Goal: Transaction & Acquisition: Purchase product/service

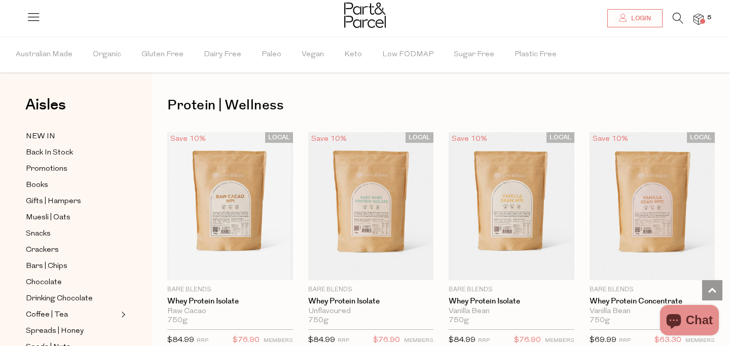
click at [696, 18] on img at bounding box center [699, 20] width 10 height 12
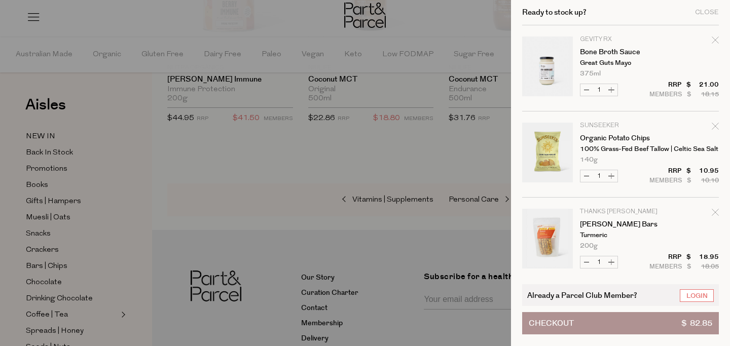
click at [714, 38] on icon "Remove Bone Broth Sauce" at bounding box center [715, 40] width 7 height 7
type input "Add Membership"
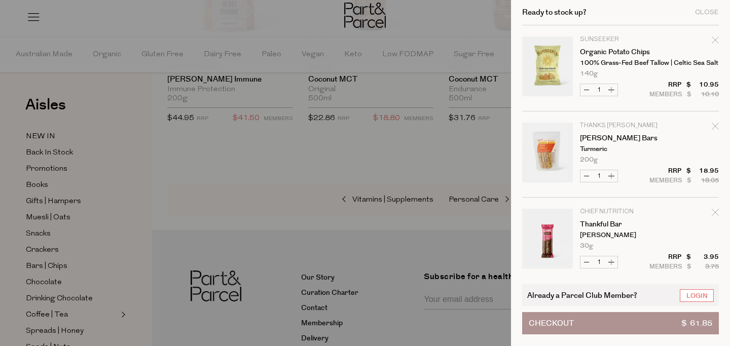
click at [713, 42] on icon "Remove Organic Potato Chips" at bounding box center [715, 40] width 7 height 7
type input "Add Membership"
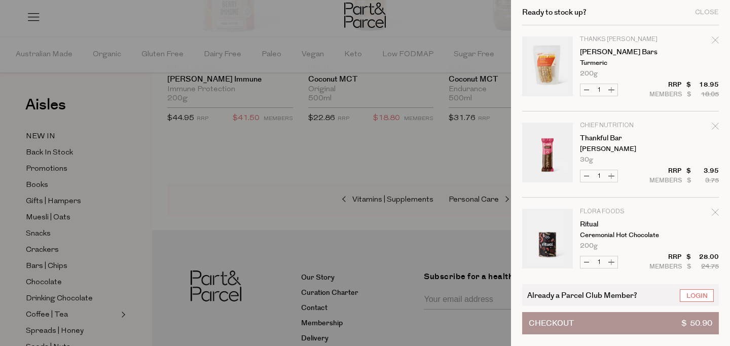
click at [713, 42] on icon "Remove Darl Bars" at bounding box center [715, 40] width 7 height 7
type input "Add Membership"
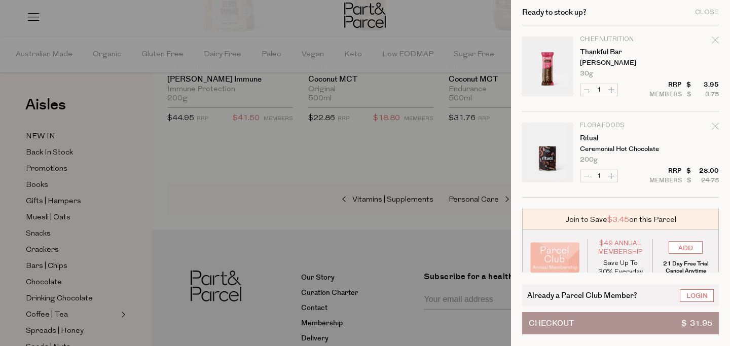
click at [611, 89] on button "Increase Thankful Bar" at bounding box center [611, 90] width 12 height 12
type input "2"
click at [612, 90] on button "Increase Thankful Bar" at bounding box center [611, 90] width 12 height 12
type input "3"
click at [612, 90] on button "Increase Thankful Bar" at bounding box center [611, 90] width 12 height 12
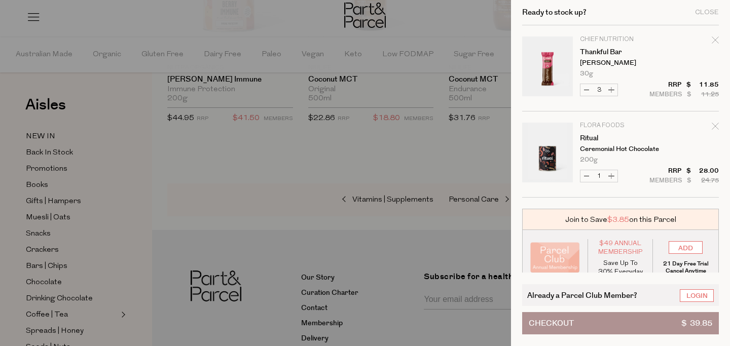
type input "4"
click at [550, 73] on link "Your cart" at bounding box center [547, 68] width 51 height 63
